Goal: Task Accomplishment & Management: Manage account settings

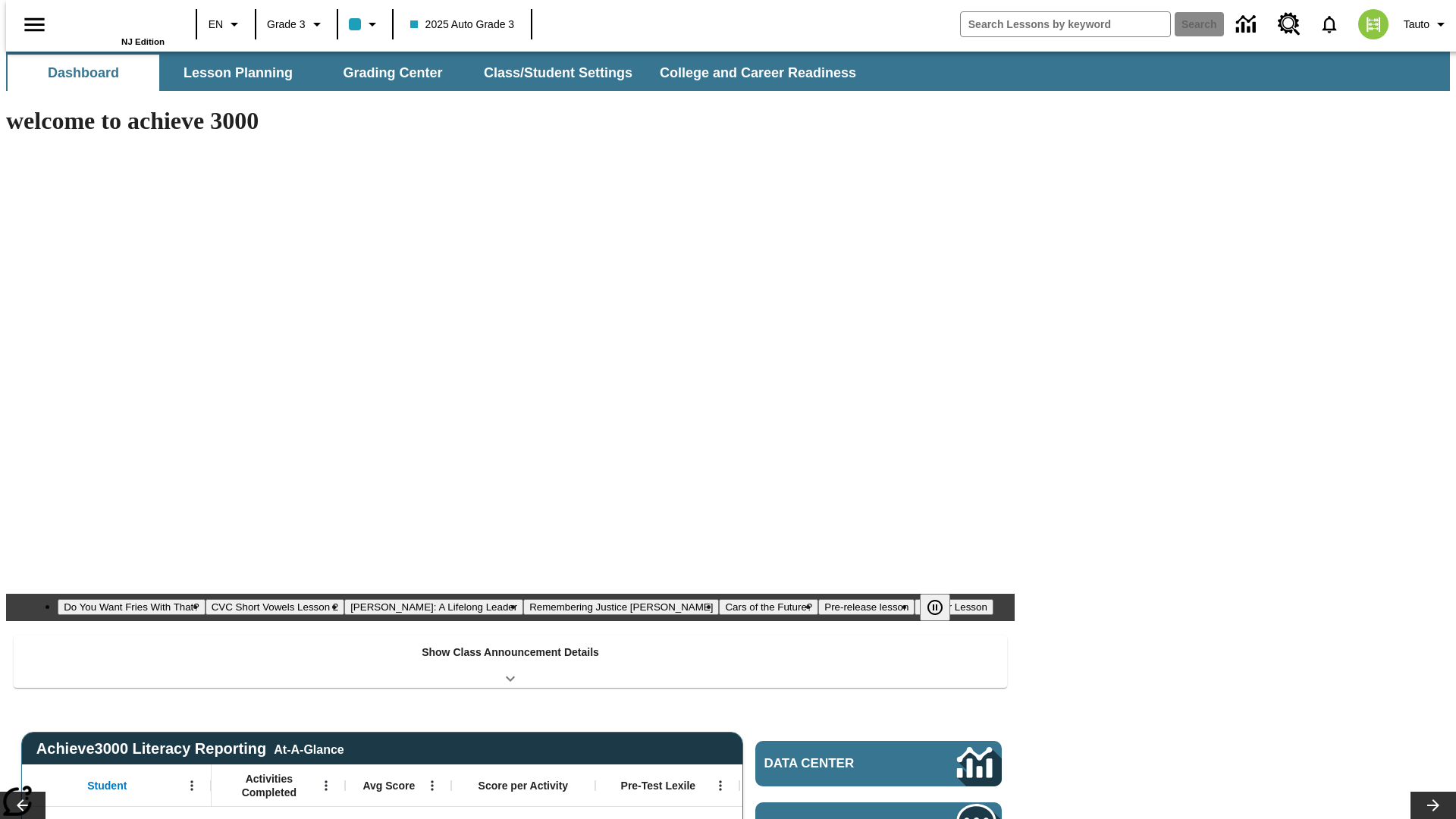
type input "-1"
click at [551, 73] on button "Class/Student Settings" at bounding box center [558, 73] width 174 height 36
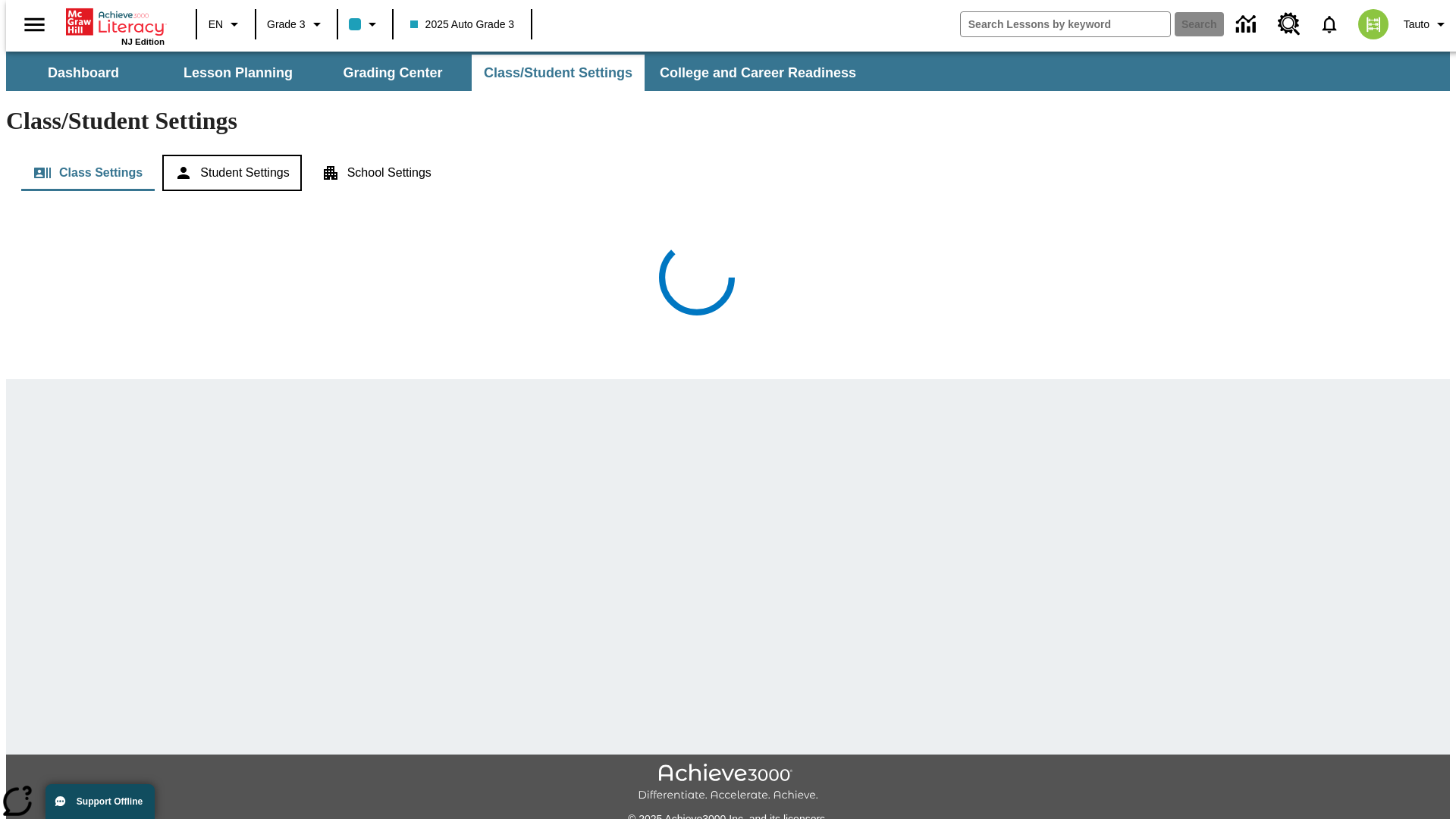
click at [228, 155] on button "Student Settings" at bounding box center [231, 173] width 139 height 36
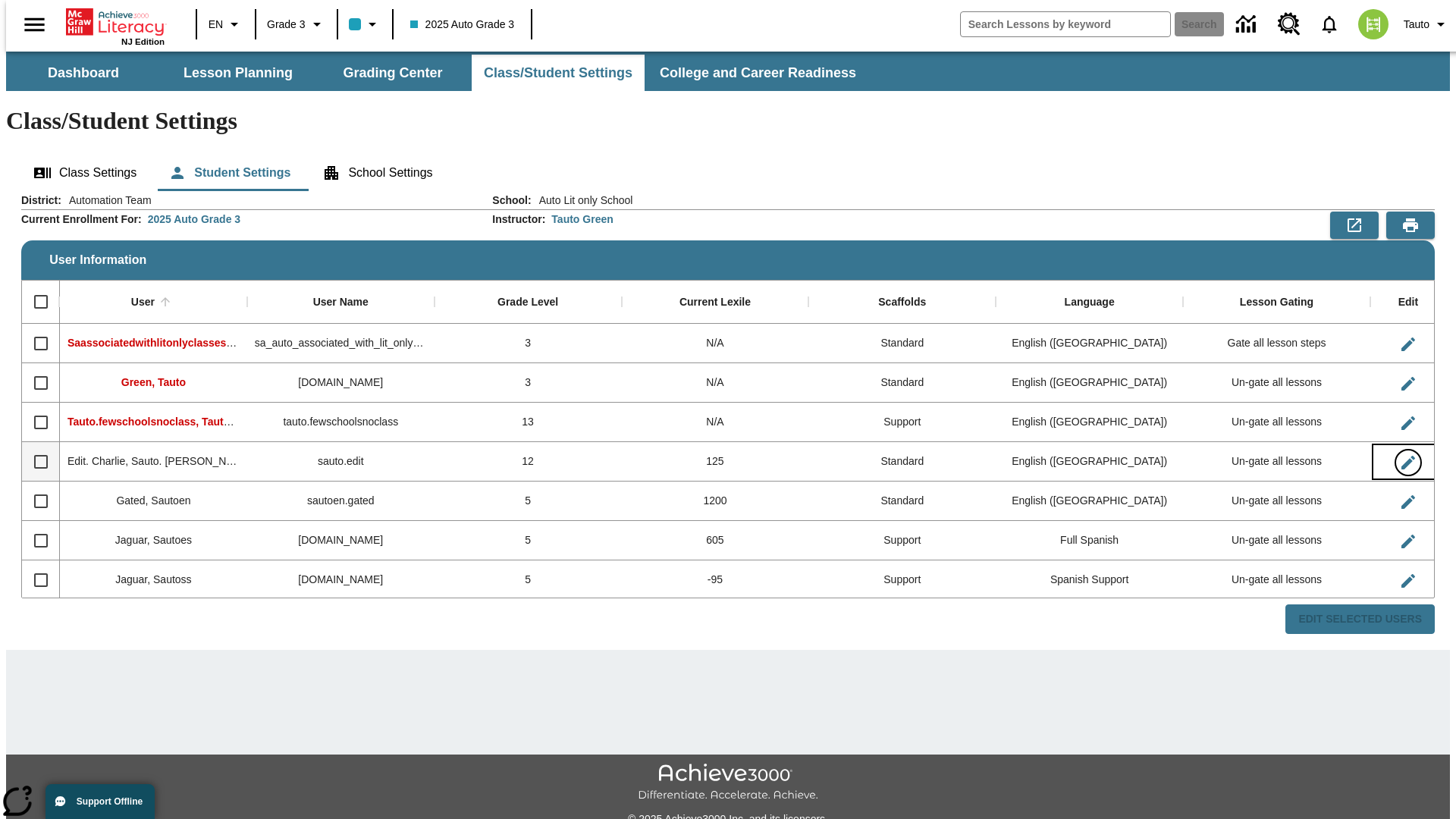
click at [1401, 456] on icon "Edit User" at bounding box center [1408, 463] width 14 height 14
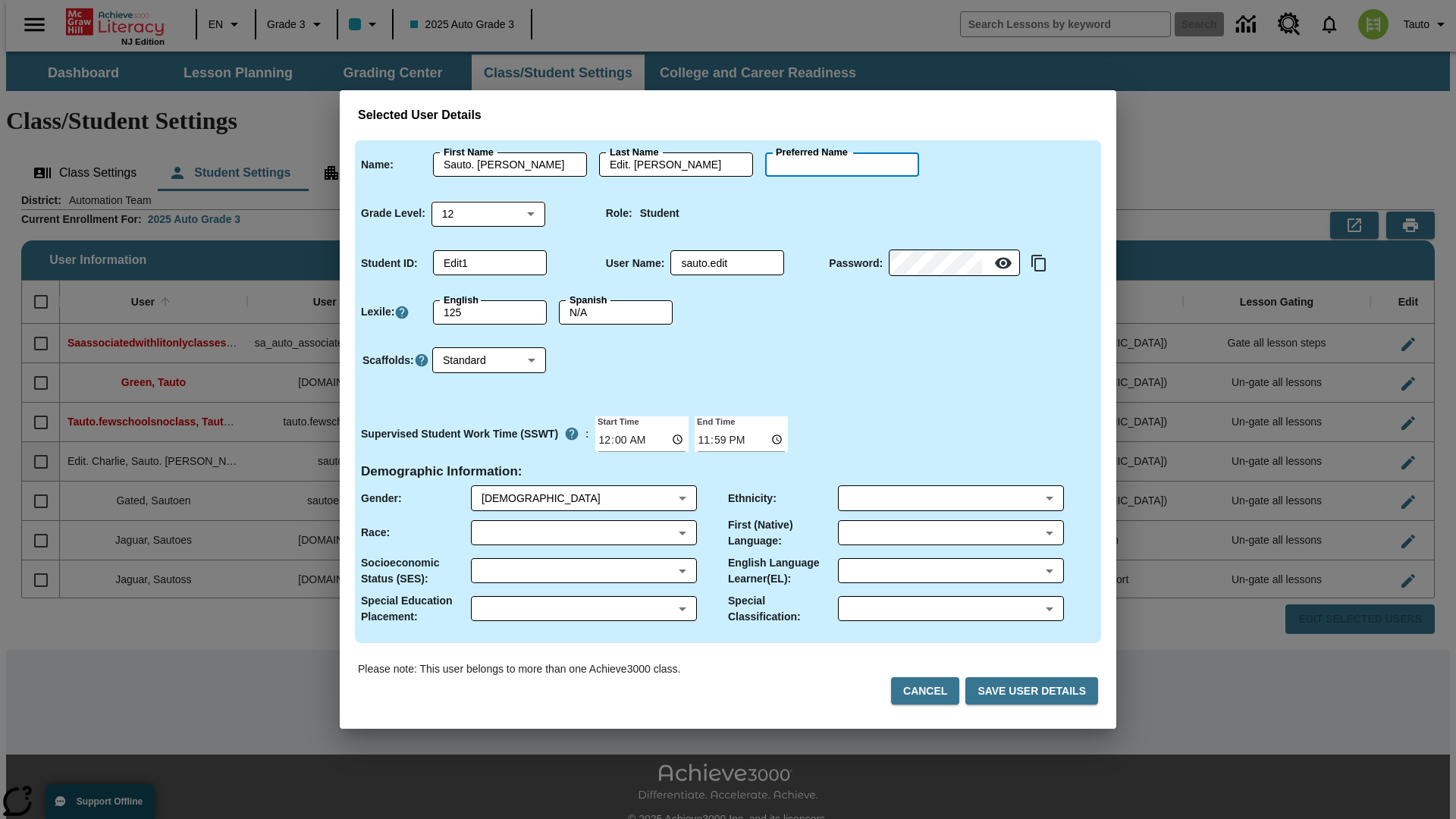
type input "[PERSON_NAME]"
click at [931, 691] on button "Cancel" at bounding box center [925, 692] width 68 height 28
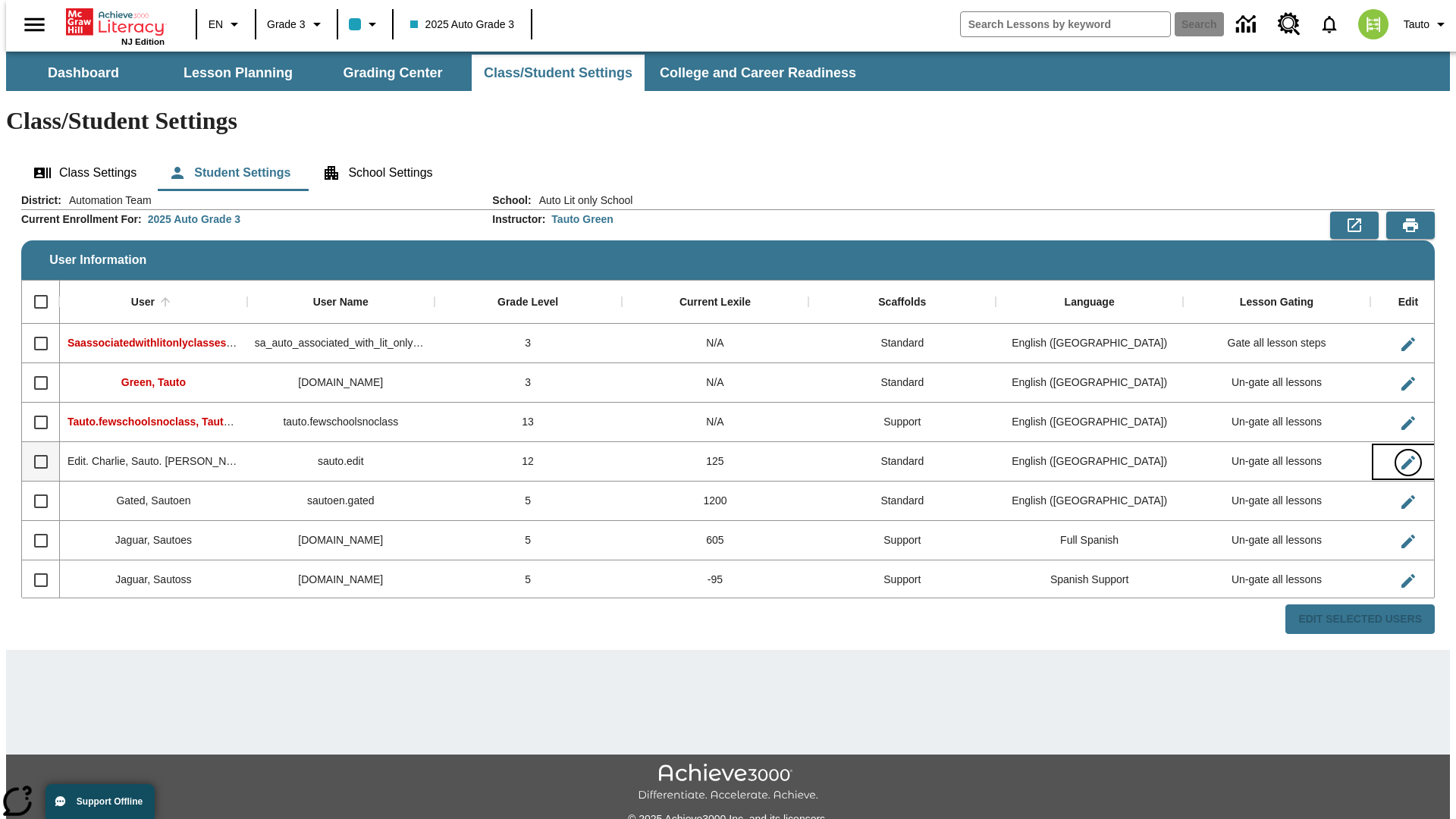
click at [1401, 456] on icon "Edit User" at bounding box center [1408, 463] width 14 height 14
